Goal: Information Seeking & Learning: Learn about a topic

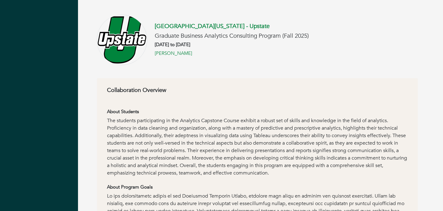
scroll to position [103, 0]
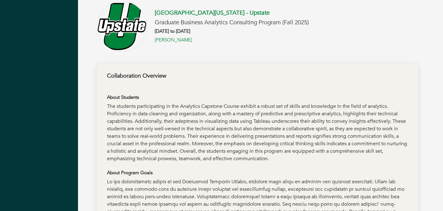
click at [255, 141] on div "The students participating in the Analytics Capstone Course exhibit a robust se…" at bounding box center [257, 133] width 301 height 60
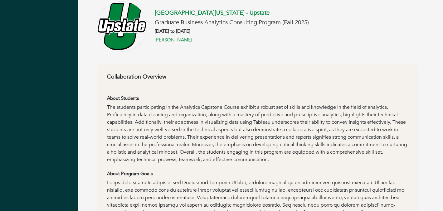
drag, startPoint x: 260, startPoint y: 13, endPoint x: 150, endPoint y: 13, distance: 110.1
click at [150, 13] on div "[GEOGRAPHIC_DATA][US_STATE] - Upstate Graduate Business Analytics Consulting Pr…" at bounding box center [228, 26] width 162 height 34
click at [315, 18] on div "[GEOGRAPHIC_DATA][US_STATE] - Upstate Graduate Business Analytics Consulting Pr…" at bounding box center [257, 26] width 321 height 51
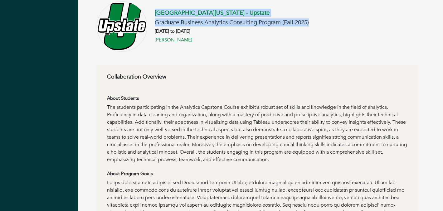
drag, startPoint x: 315, startPoint y: 22, endPoint x: 154, endPoint y: 12, distance: 160.9
click at [154, 12] on div "[GEOGRAPHIC_DATA][US_STATE] - Upstate Graduate Business Analytics Consulting Pr…" at bounding box center [257, 26] width 321 height 51
copy div "[GEOGRAPHIC_DATA][US_STATE] - Upstate Graduate Business Analytics Consulting Pr…"
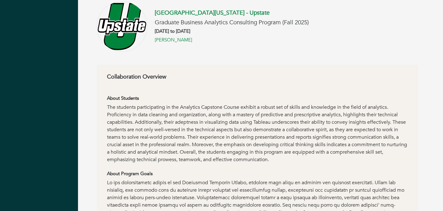
drag, startPoint x: 265, startPoint y: 12, endPoint x: 154, endPoint y: 15, distance: 111.4
click at [154, 15] on div "[GEOGRAPHIC_DATA][US_STATE] - Upstate Graduate Business Analytics Consulting Pr…" at bounding box center [228, 26] width 162 height 34
